Goal: Task Accomplishment & Management: Manage account settings

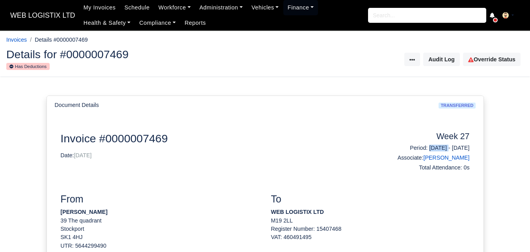
drag, startPoint x: 405, startPoint y: 148, endPoint x: 434, endPoint y: 152, distance: 29.0
click at [434, 152] on h6 "Period: 29/06/2025 - 05/07/2025" at bounding box center [422, 148] width 93 height 7
copy h6 "29/06/2025"
drag, startPoint x: 441, startPoint y: 147, endPoint x: 469, endPoint y: 148, distance: 28.8
click at [469, 148] on div "Week 27 Period: 29/06/2025 - 05/07/2025 Associate: John Crawford Total Attendan…" at bounding box center [422, 153] width 105 height 43
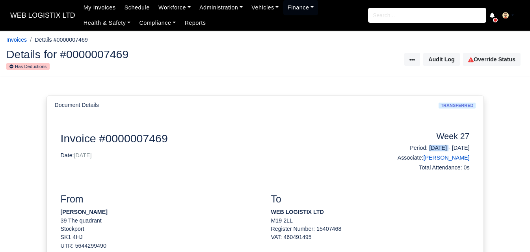
copy h6 "05/07/2025"
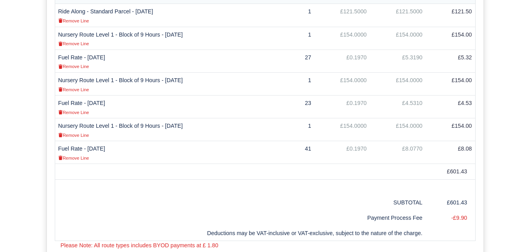
scroll to position [250, 0]
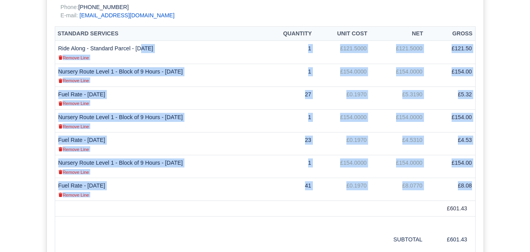
drag, startPoint x: 58, startPoint y: 48, endPoint x: 474, endPoint y: 187, distance: 439.4
click at [474, 187] on tbody "Ride Along - Standard Parcel - 01/07/2025 Remove Line 1 £121.5000 £121.5000 £12…" at bounding box center [265, 121] width 420 height 160
copy tbody "Ride Along - Standard Parcel - 01/07/2025 Remove Line 1 £121.5000 £121.5000 £12…"
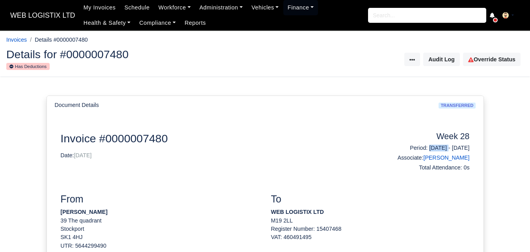
drag, startPoint x: 406, startPoint y: 148, endPoint x: 435, endPoint y: 148, distance: 29.1
click at [435, 148] on h6 "Period: 06/07/2025 - 12/07/2025" at bounding box center [422, 148] width 93 height 7
copy h6 "06/07/2025"
drag, startPoint x: 442, startPoint y: 147, endPoint x: 474, endPoint y: 151, distance: 32.9
click at [474, 151] on div "Week 28 Period: 06/07/2025 - 12/07/2025 Associate: John Crawford Total Attendan…" at bounding box center [422, 153] width 105 height 43
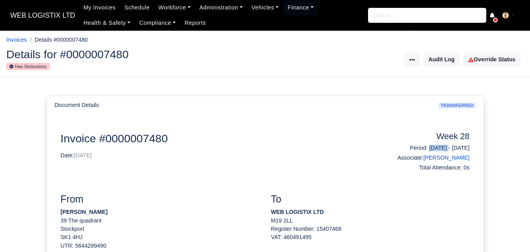
copy h6 "12/07/2025"
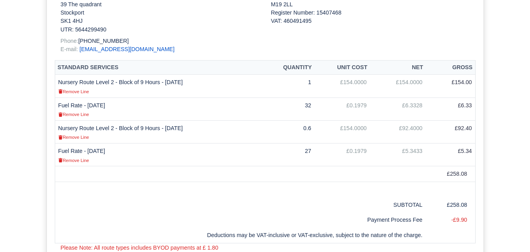
scroll to position [229, 0]
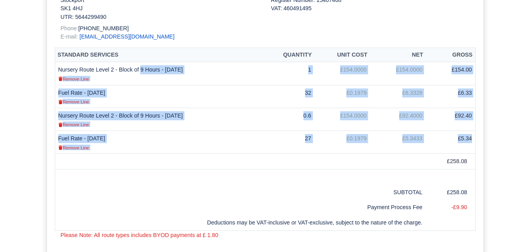
drag, startPoint x: 58, startPoint y: 69, endPoint x: 473, endPoint y: 140, distance: 421.7
click at [473, 140] on tbody "Nursery Route Level 2 - Block of 9 Hours - 07/07/2025 Remove Line 1 £154.0000 £…" at bounding box center [265, 108] width 420 height 92
copy tbody "Nursery Route Level 2 - Block of 9 Hours - 07/07/2025 Remove Line 1 £154.0000 £…"
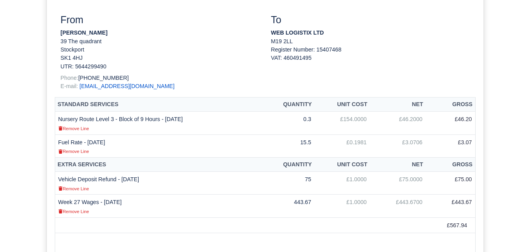
scroll to position [215, 0]
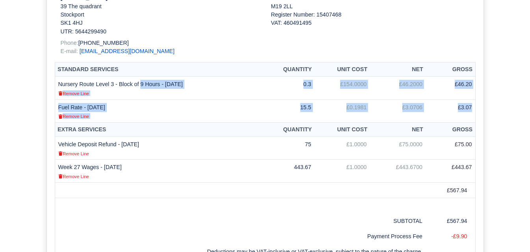
drag, startPoint x: 58, startPoint y: 83, endPoint x: 473, endPoint y: 106, distance: 415.4
click at [473, 106] on tbody "Nursery Route Level 3 - Block of 9 Hours - 15/07/2025 Remove Line 0.3 £154.0000…" at bounding box center [265, 100] width 420 height 46
copy tbody "Nursery Route Level 3 - Block of 9 Hours - 15/07/2025 Remove Line 0.3 £154.0000…"
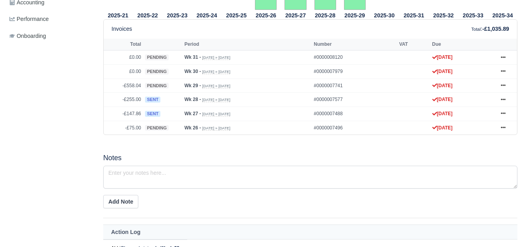
scroll to position [344, 0]
click at [505, 112] on link at bounding box center [503, 114] width 12 height 10
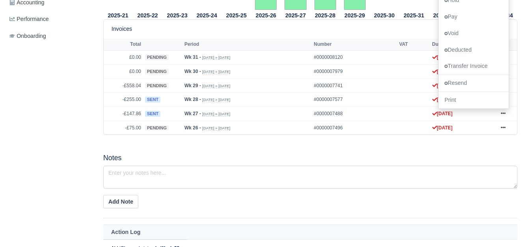
scroll to position [300, 0]
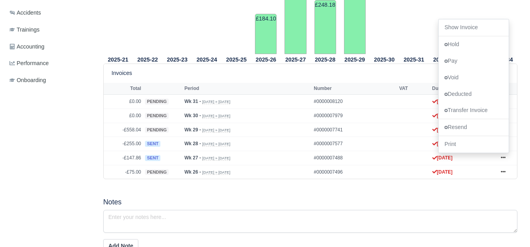
click at [397, 197] on div "2025-21 2025-22 2025-23 2025-24 2025-25 2025-26 £184.10 2025-27 2025-28" at bounding box center [310, 149] width 426 height 527
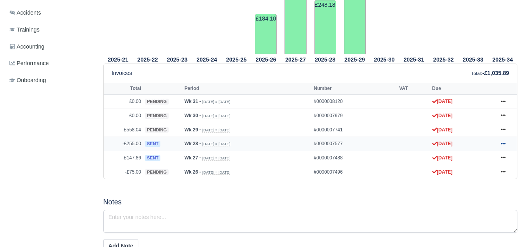
click at [501, 143] on icon at bounding box center [503, 143] width 5 height 5
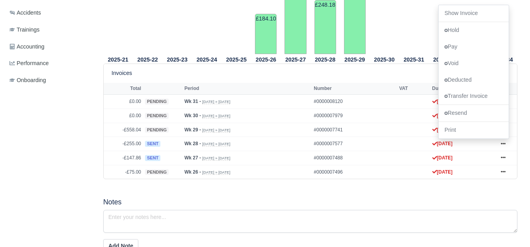
click at [214, 191] on div "2025-21 2025-22 2025-23 2025-24 2025-25 2025-26 £184.10 2025-27 2025-28" at bounding box center [310, 149] width 426 height 527
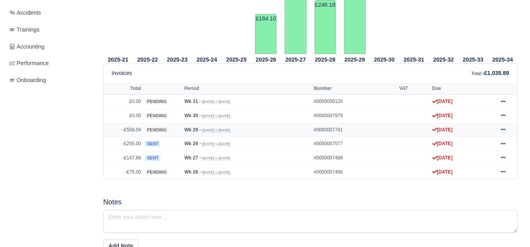
click at [503, 130] on icon at bounding box center [503, 129] width 5 height 5
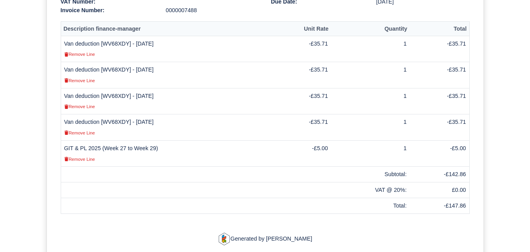
scroll to position [241, 0]
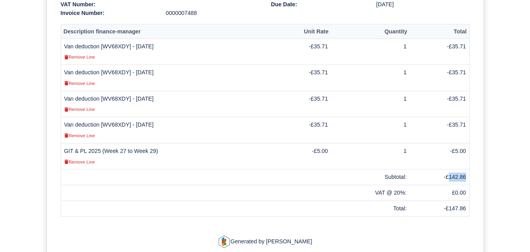
drag, startPoint x: 449, startPoint y: 167, endPoint x: 467, endPoint y: 169, distance: 18.3
click at [467, 170] on td "-£142.86" at bounding box center [439, 178] width 59 height 16
copy td "142.86"
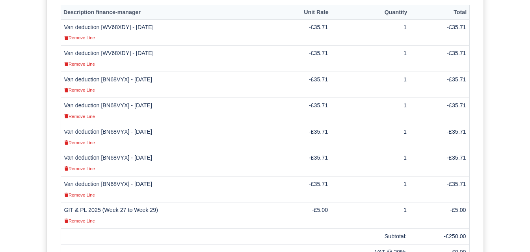
scroll to position [241, 0]
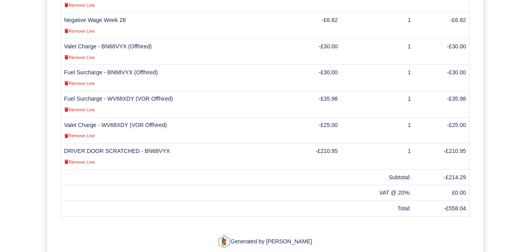
scroll to position [452, 0]
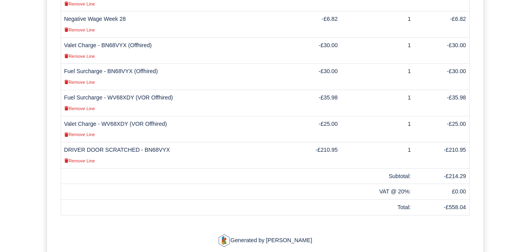
drag, startPoint x: 449, startPoint y: 168, endPoint x: 465, endPoint y: 167, distance: 15.8
click at [465, 169] on td "-£214.29" at bounding box center [441, 177] width 55 height 16
copy td "214.29"
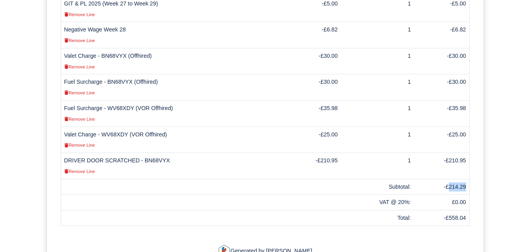
scroll to position [439, 0]
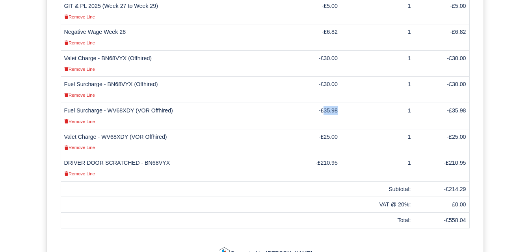
drag, startPoint x: 323, startPoint y: 101, endPoint x: 338, endPoint y: 101, distance: 14.2
click at [338, 103] on td "-£35.98" at bounding box center [312, 116] width 57 height 26
copy td "35.98"
drag, startPoint x: 107, startPoint y: 101, endPoint x: 169, endPoint y: 102, distance: 62.6
click at [169, 103] on td "Fuel Surcharge - WV68XDY (VOR Offhired) Remove Line" at bounding box center [172, 116] width 223 height 26
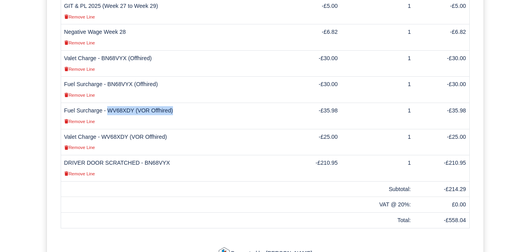
copy td "WV68XDY (VOR Offhired)"
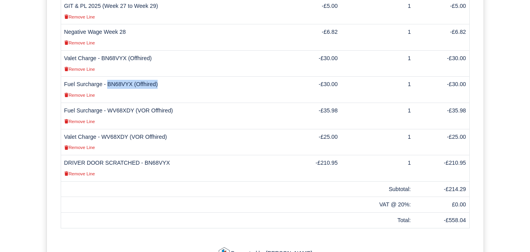
drag, startPoint x: 107, startPoint y: 75, endPoint x: 156, endPoint y: 76, distance: 48.8
click at [156, 77] on td "Fuel Surcharge - BN68VYX (Offhired) Remove Line" at bounding box center [172, 90] width 223 height 26
copy td "BN68VYX (Offhired)"
click at [64, 156] on td "DRIVER DOOR SCRATCHED - BN68VYX Remove Line" at bounding box center [172, 169] width 223 height 26
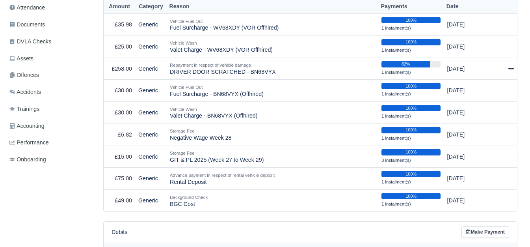
drag, startPoint x: 115, startPoint y: 71, endPoint x: 132, endPoint y: 71, distance: 17.3
click at [132, 71] on td "£258.00" at bounding box center [120, 69] width 32 height 22
copy td "258.00"
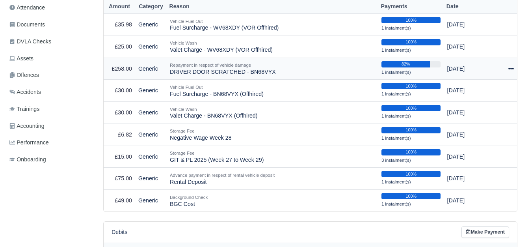
click at [248, 73] on td "Repayment in respect of vehicle damage DRIVER DOOR SCRATCHED - BN68VYX" at bounding box center [273, 69] width 212 height 22
copy td "BN68VYX"
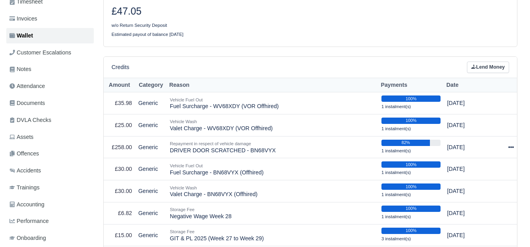
scroll to position [0, 0]
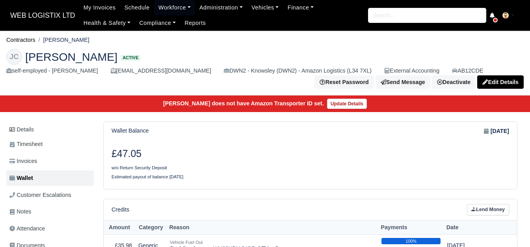
drag, startPoint x: 46, startPoint y: 41, endPoint x: 52, endPoint y: 40, distance: 5.6
click at [52, 40] on li "[PERSON_NAME]" at bounding box center [62, 39] width 54 height 9
drag, startPoint x: 46, startPoint y: 40, endPoint x: 80, endPoint y: 40, distance: 34.3
click at [80, 40] on li "[PERSON_NAME]" at bounding box center [62, 39] width 54 height 9
copy li "[PERSON_NAME]"
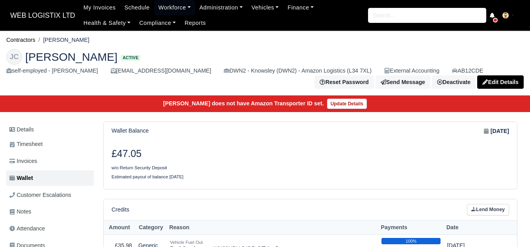
click at [0, 171] on html "WEB LOGISTIX LTD My Invoices Schedule Workforce Manpower Expiring Documents Lea…" at bounding box center [265, 123] width 530 height 247
click at [162, 7] on link "Workforce" at bounding box center [174, 7] width 41 height 15
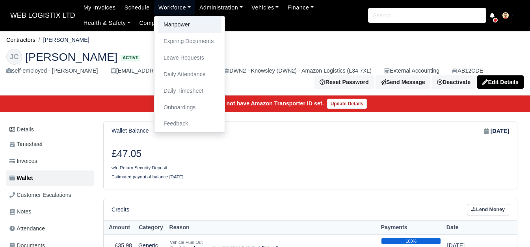
click at [173, 22] on link "Manpower" at bounding box center [190, 25] width 64 height 17
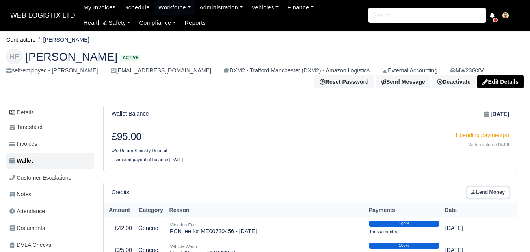
click at [490, 195] on link "Lend Money" at bounding box center [488, 192] width 42 height 11
click at [489, 191] on link "Lend Money" at bounding box center [488, 192] width 42 height 11
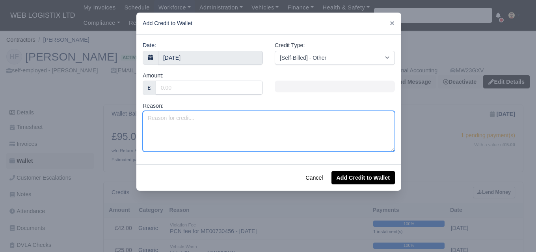
click at [188, 127] on textarea "Reason:" at bounding box center [269, 131] width 252 height 41
click at [220, 118] on textarea "Reason:" at bounding box center [269, 131] width 252 height 41
click at [169, 126] on textarea "Reason:" at bounding box center [269, 131] width 252 height 41
paste textarea "MW23GXV"
type textarea "29/07/2025 - MW23GXV - Tyre Charge (HMA"
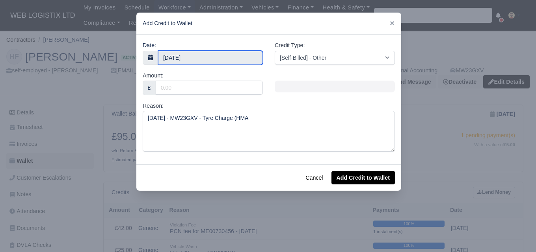
click at [225, 60] on body "WEB LOGISTIX LTD My Invoices Schedule Workforce Manpower Expiring Documents Lea…" at bounding box center [268, 126] width 536 height 252
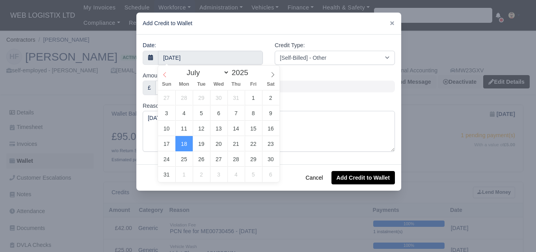
click at [163, 76] on icon at bounding box center [165, 75] width 6 height 6
select select "5"
click at [163, 76] on icon at bounding box center [165, 75] width 6 height 6
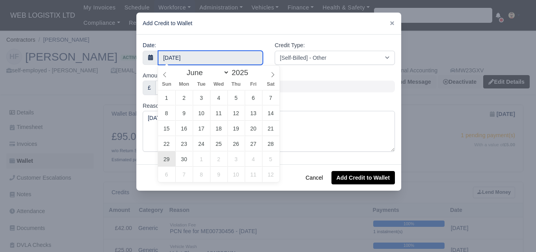
type input "29 June 2025"
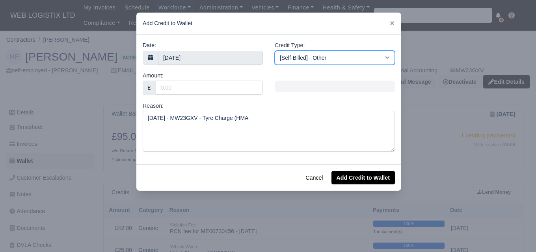
click at [328, 62] on select "[Self-Billed] - Other [Self-Billed] - Negative Invoice [Self-Billed] - Keychain…" at bounding box center [335, 58] width 120 height 14
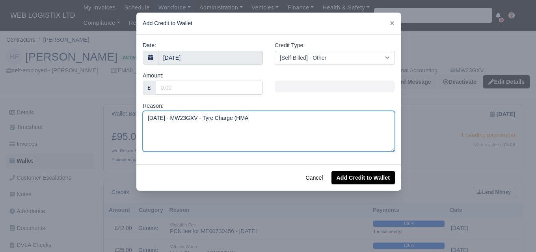
click at [265, 113] on textarea "29/07/2025 - MW23GXV - Tyre Charge (HMA" at bounding box center [269, 131] width 252 height 41
type textarea "29/07/2025 - MW23GXV - Tyre Charge (HMA Car Wash)"
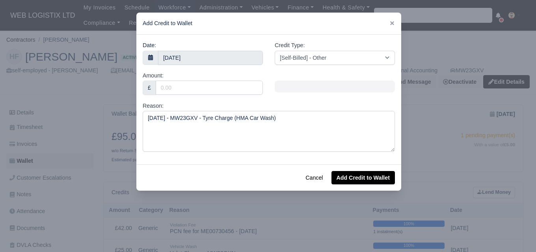
click at [206, 96] on div "Amount: £" at bounding box center [203, 86] width 132 height 30
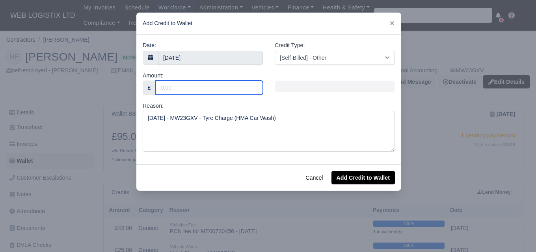
click at [204, 88] on input "Amount:" at bounding box center [209, 88] width 107 height 14
type input "5"
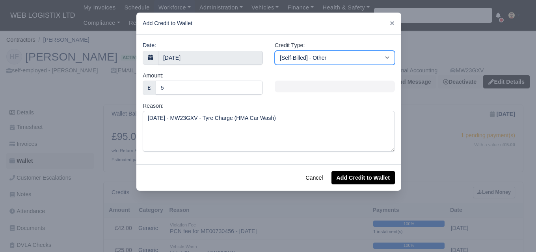
click at [327, 55] on select "[Self-Billed] - Other [Self-Billed] - Negative Invoice [Self-Billed] - Keychain…" at bounding box center [335, 58] width 120 height 14
click at [275, 51] on select "[Self-Billed] - Other [Self-Billed] - Negative Invoice [Self-Billed] - Keychain…" at bounding box center [335, 58] width 120 height 14
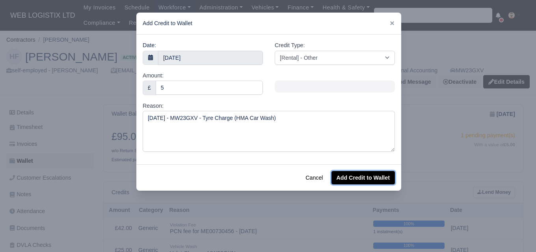
click at [363, 179] on button "Add Credit to Wallet" at bounding box center [362, 177] width 63 height 13
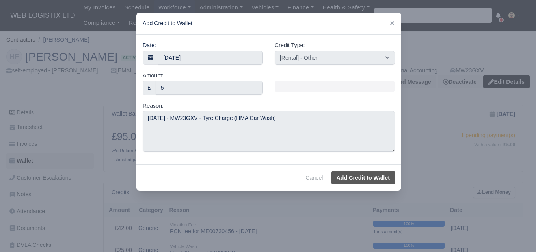
select select "other"
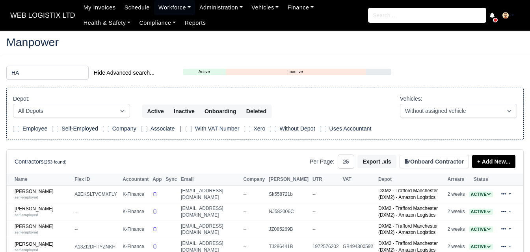
select select "25"
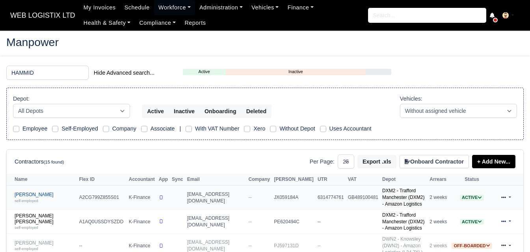
type input "HAMMID"
click at [39, 199] on div "self-employed" at bounding box center [45, 201] width 61 height 6
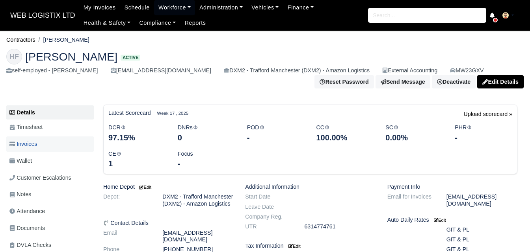
click at [44, 141] on link "Invoices" at bounding box center [49, 144] width 87 height 15
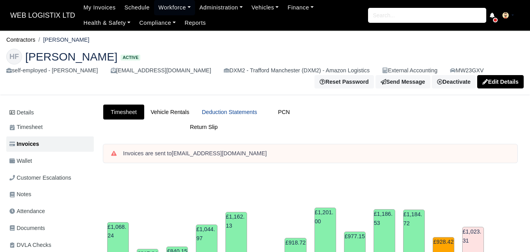
click at [238, 115] on link "Deduction Statements" at bounding box center [229, 112] width 68 height 15
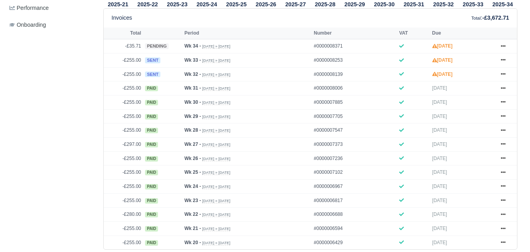
scroll to position [334, 0]
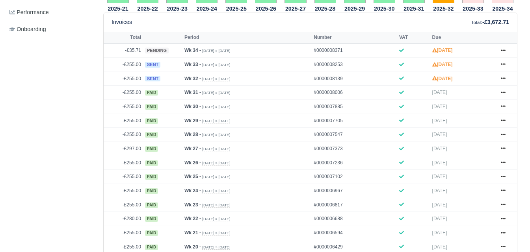
click at [502, 121] on icon at bounding box center [503, 120] width 5 height 5
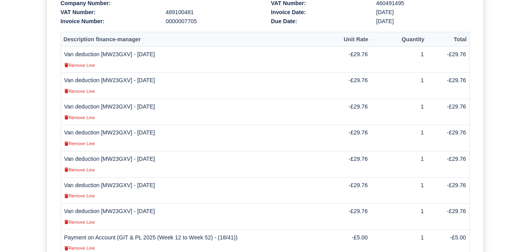
scroll to position [226, 0]
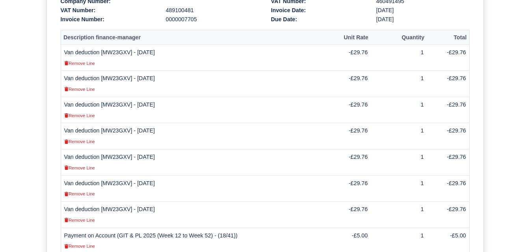
click at [109, 206] on td "Van deduction [MW23GXV] - [DATE] Remove Line" at bounding box center [194, 215] width 266 height 26
click at [109, 206] on td "Van deduction [MW23GXV] - 19/07/2025 Remove Line" at bounding box center [194, 215] width 266 height 26
drag, startPoint x: 103, startPoint y: 209, endPoint x: 128, endPoint y: 210, distance: 25.2
click at [128, 210] on td "Van deduction [MW23GXV] - 19/07/2025 Remove Line" at bounding box center [194, 215] width 266 height 26
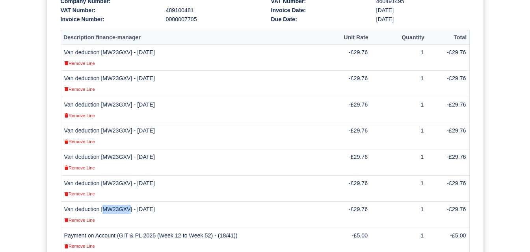
copy td "MW23GXV"
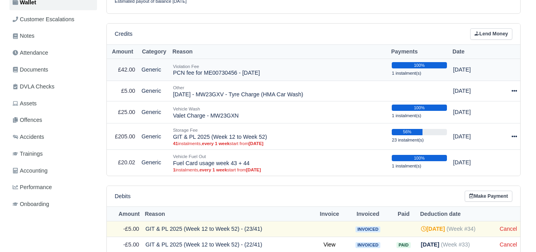
scroll to position [155, 0]
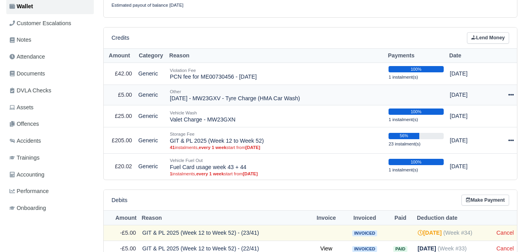
click at [511, 98] on icon at bounding box center [511, 95] width 6 height 6
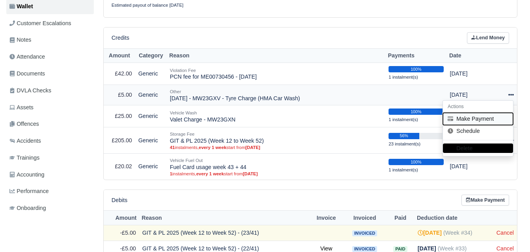
click at [471, 117] on button "Make Payment" at bounding box center [478, 119] width 70 height 12
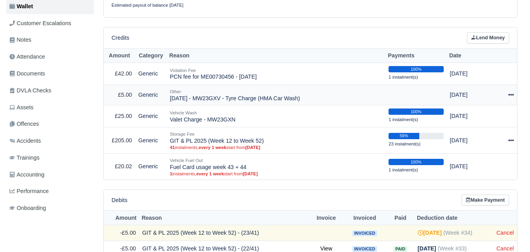
select select "6351"
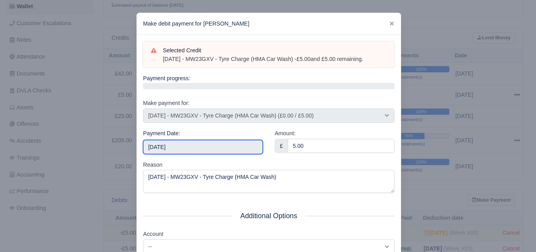
click at [197, 145] on input "2025-08-23" at bounding box center [203, 147] width 120 height 14
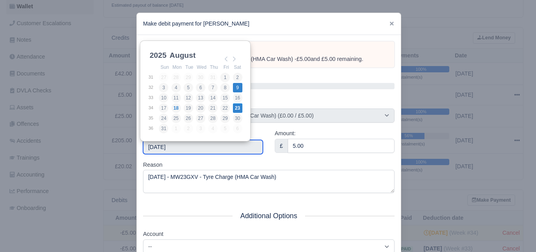
type input "2025-08-09"
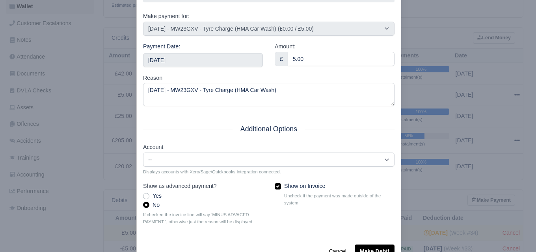
scroll to position [113, 0]
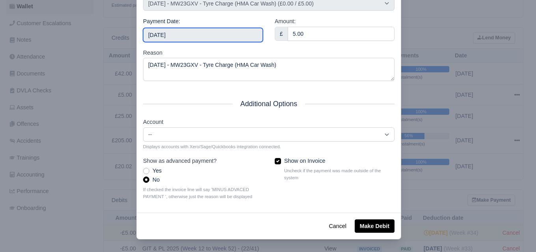
click at [201, 32] on input "2025-08-09" at bounding box center [203, 35] width 120 height 14
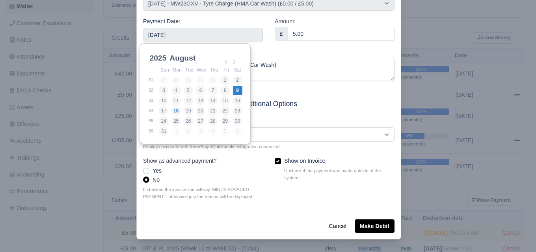
drag, startPoint x: 273, startPoint y: 49, endPoint x: 380, endPoint y: 251, distance: 229.0
click at [273, 49] on div "Reason 29/07/2025 - MW23GXV - Tyre Charge (HMA Car Wash)" at bounding box center [268, 64] width 251 height 33
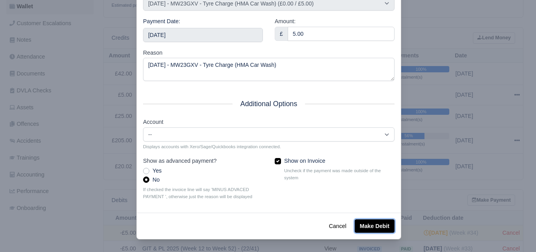
click at [368, 226] on button "Make Debit" at bounding box center [374, 226] width 40 height 13
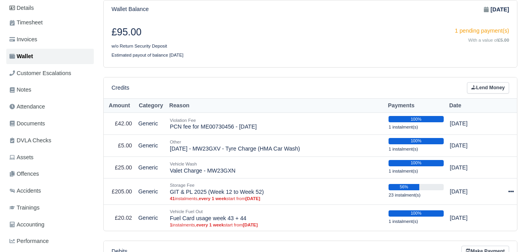
scroll to position [112, 0]
